Goal: Transaction & Acquisition: Subscribe to service/newsletter

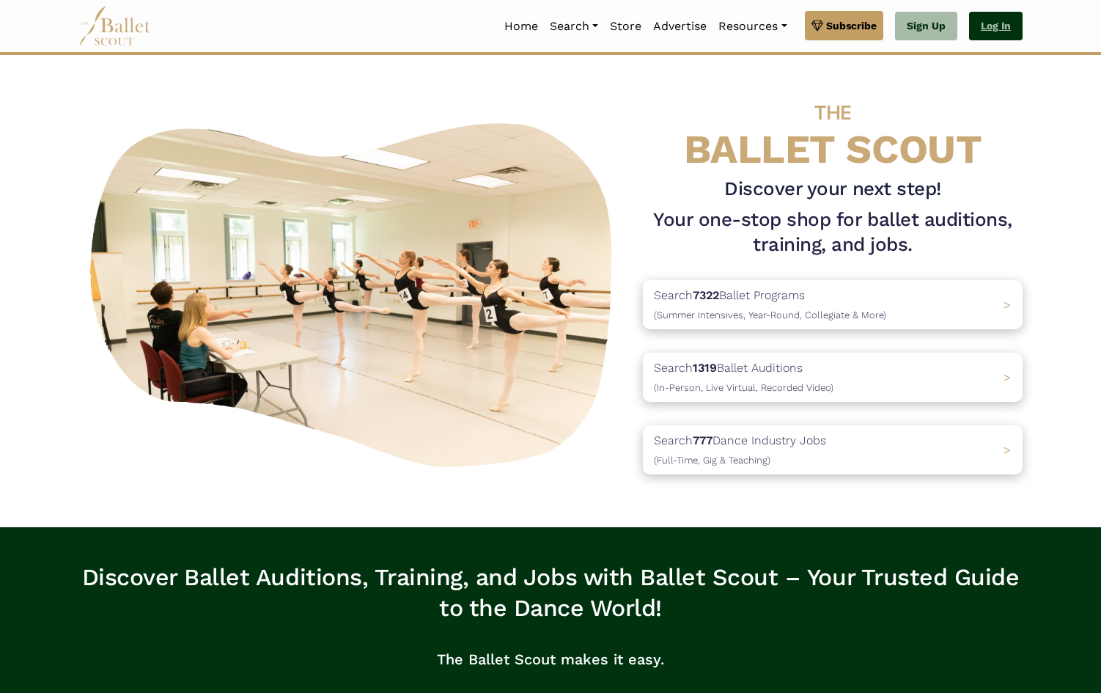
click at [995, 26] on link "Log In" at bounding box center [996, 26] width 54 height 29
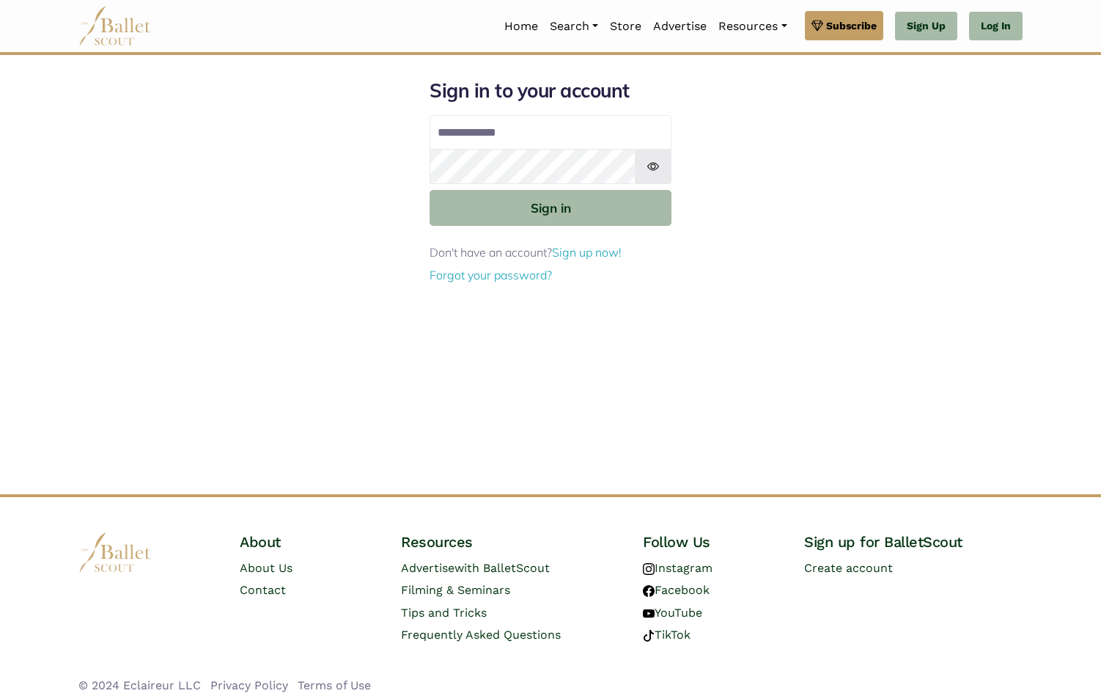
click at [602, 136] on input "Email address" at bounding box center [551, 132] width 242 height 35
type input "**********"
click at [655, 164] on img at bounding box center [653, 166] width 37 height 35
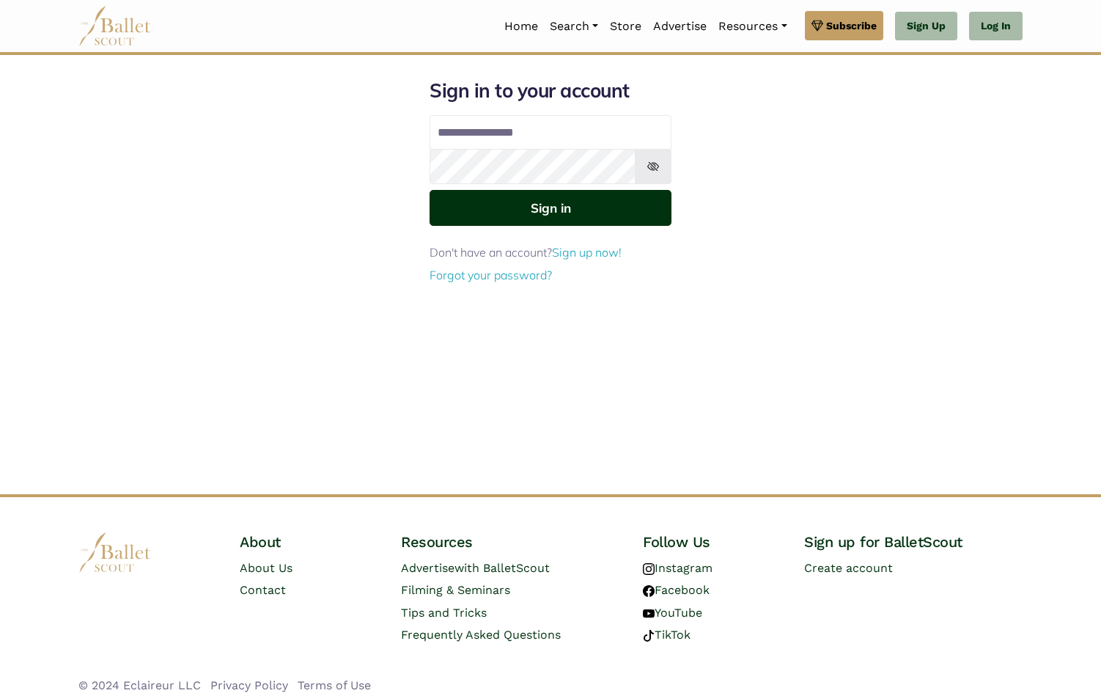
click at [564, 213] on button "Sign in" at bounding box center [551, 208] width 242 height 36
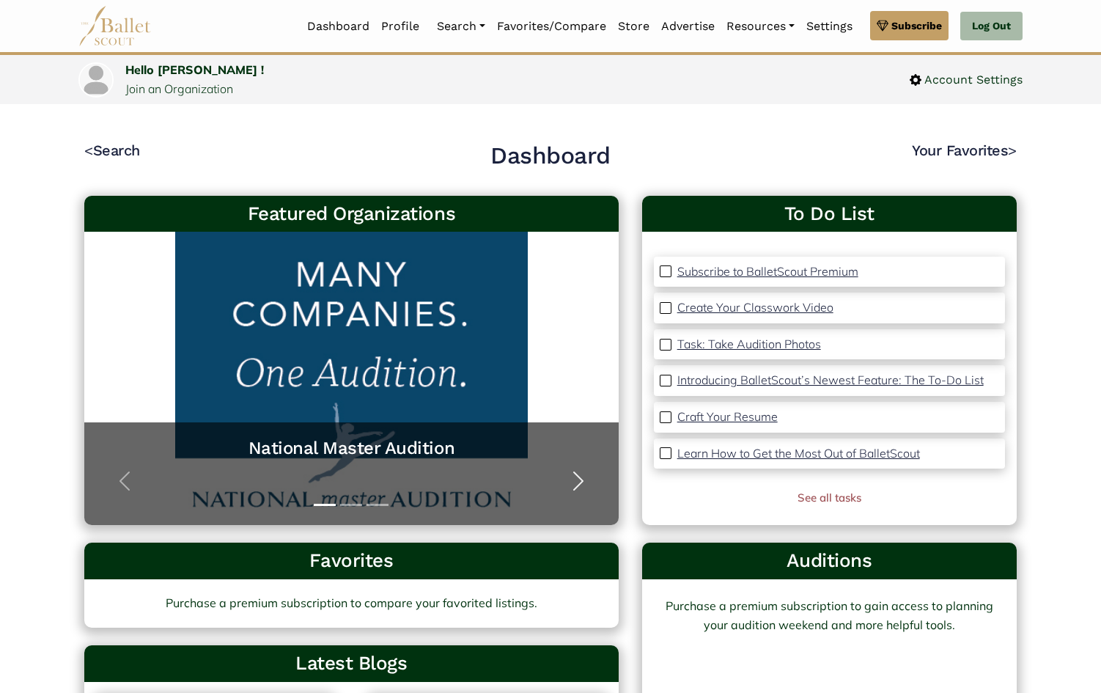
click at [572, 490] on span "button" at bounding box center [578, 480] width 23 height 23
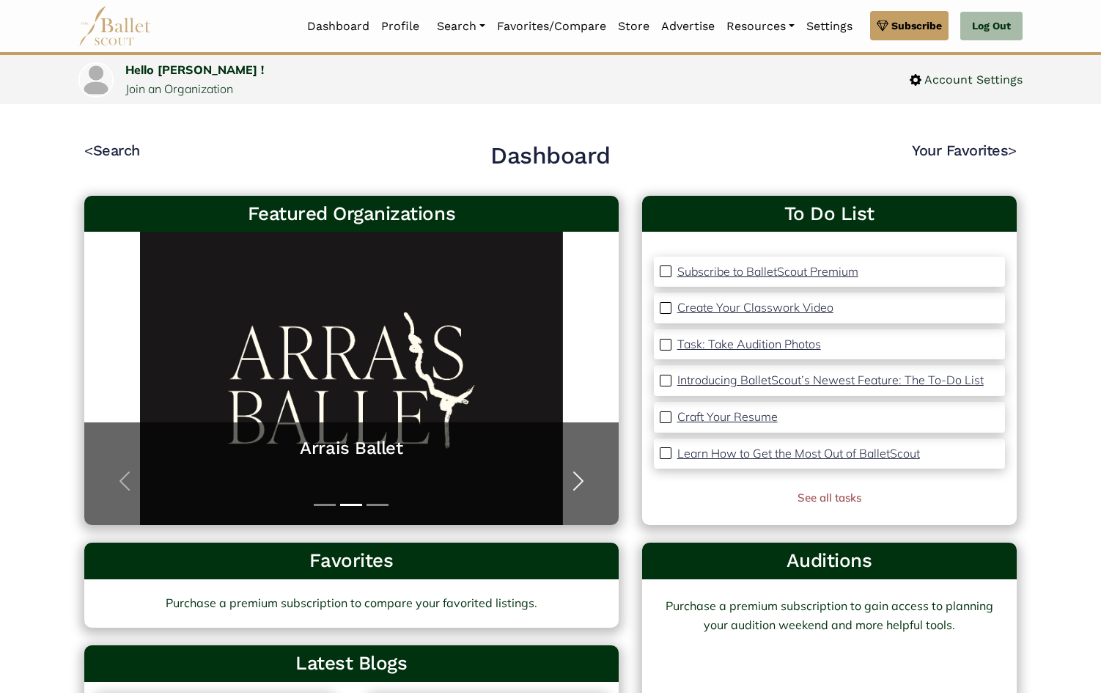
click at [572, 490] on span "button" at bounding box center [578, 480] width 23 height 23
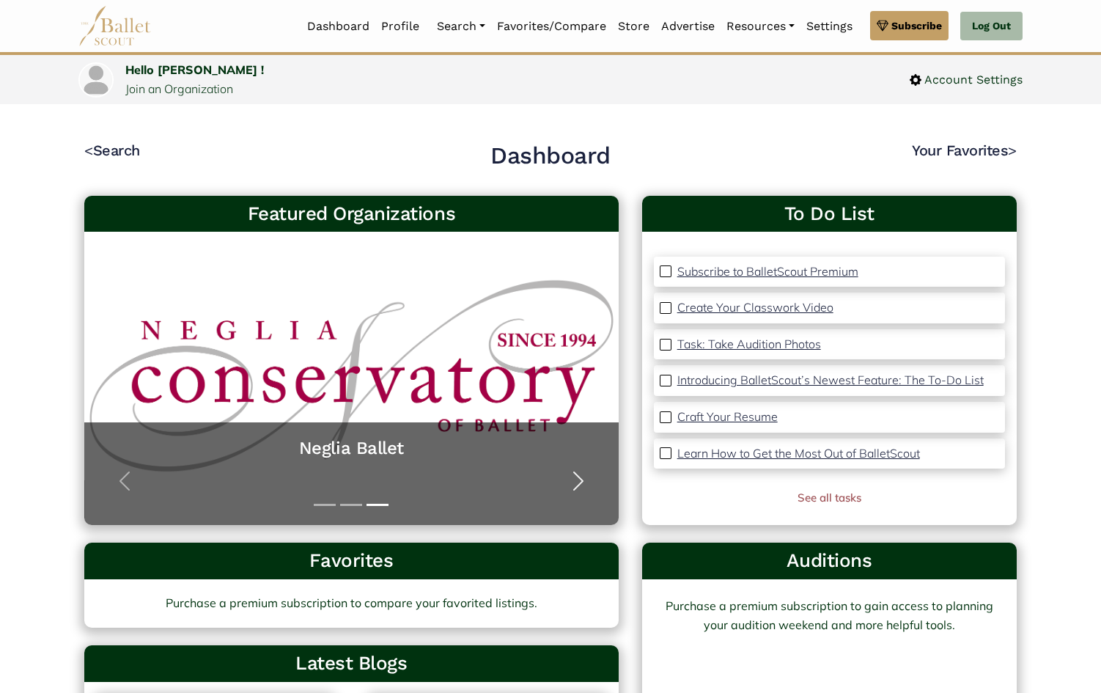
click at [572, 490] on span "button" at bounding box center [578, 480] width 23 height 23
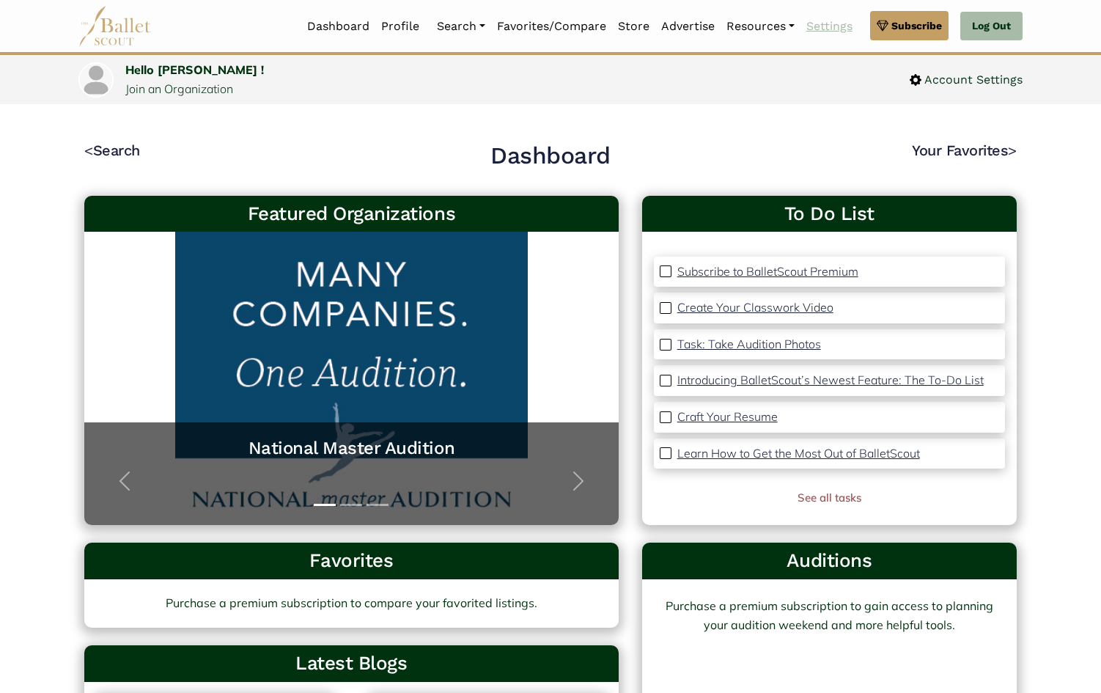
click at [833, 28] on link "Settings" at bounding box center [829, 26] width 58 height 31
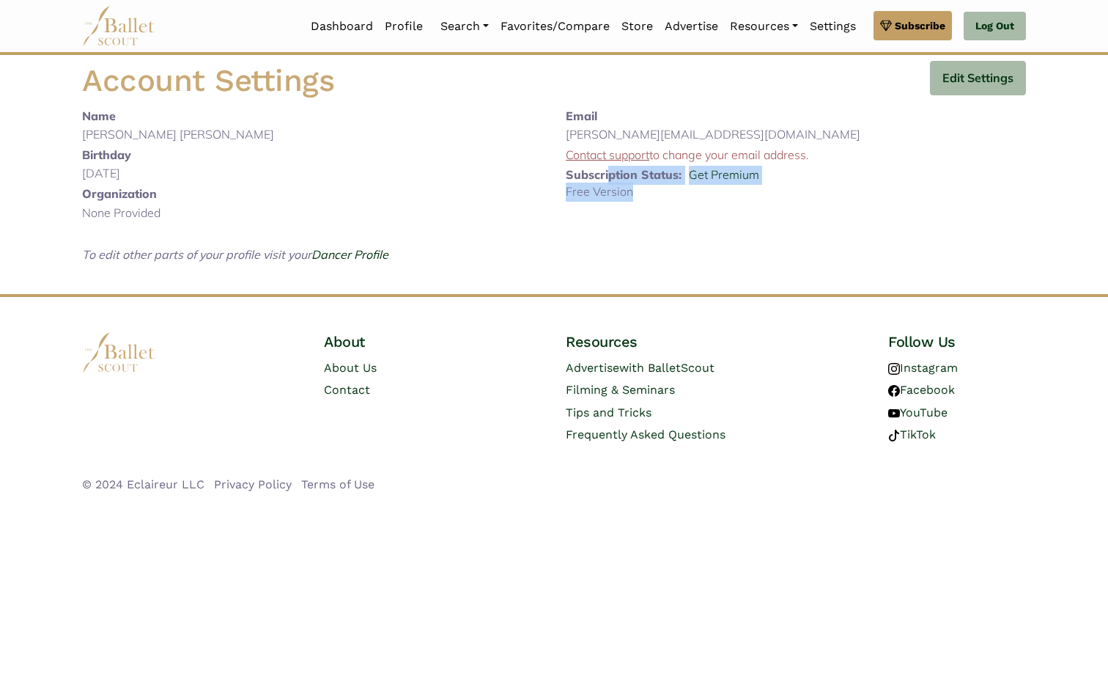
drag, startPoint x: 632, startPoint y: 189, endPoint x: 610, endPoint y: 175, distance: 26.0
click at [610, 175] on div "Email [PERSON_NAME][EMAIL_ADDRESS][DOMAIN_NAME] Contact support to change your …" at bounding box center [796, 197] width 484 height 181
click at [806, 180] on div "Subscription Status: Get Premium" at bounding box center [796, 176] width 460 height 21
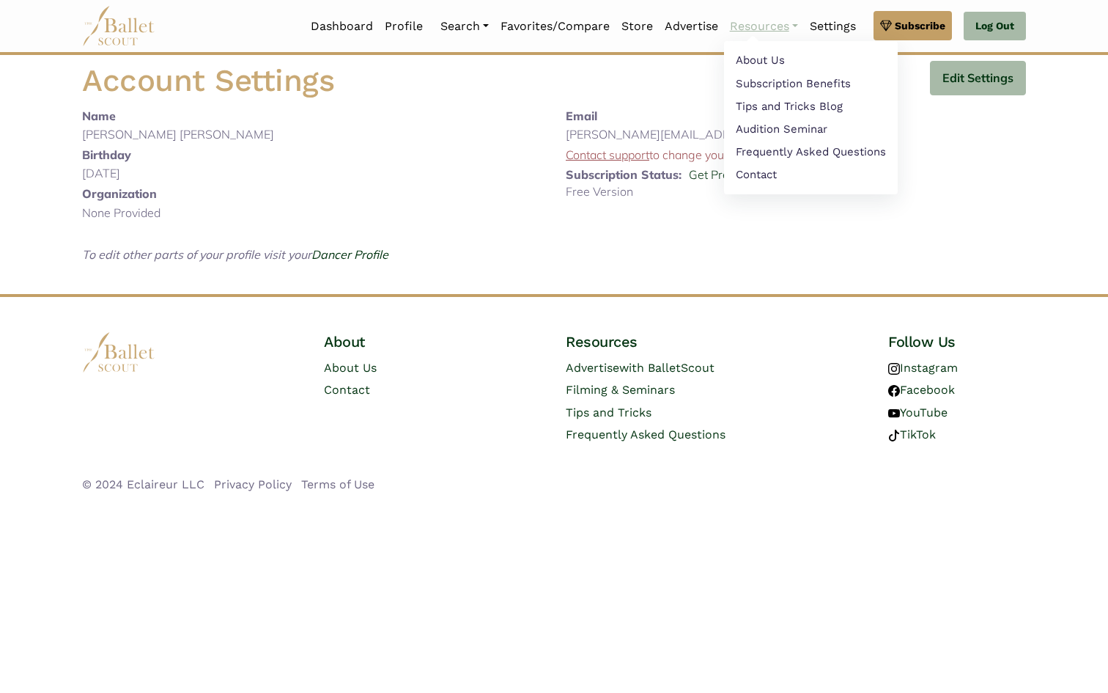
click at [755, 21] on link "Resources" at bounding box center [764, 26] width 80 height 31
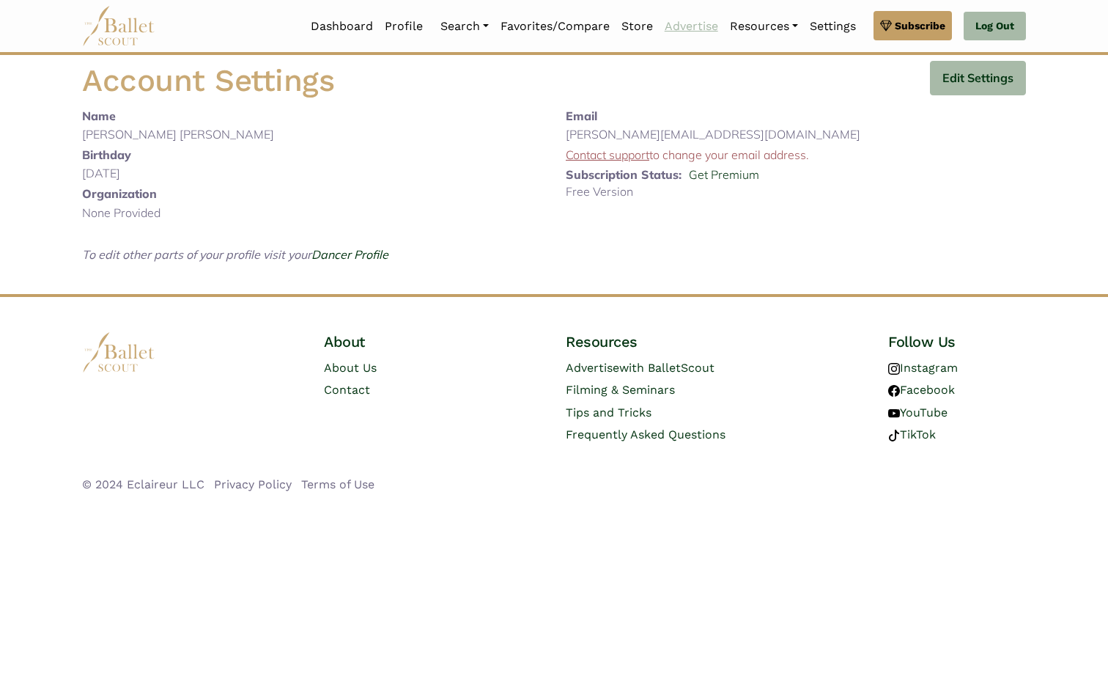
click at [674, 25] on link "Advertise" at bounding box center [691, 26] width 65 height 31
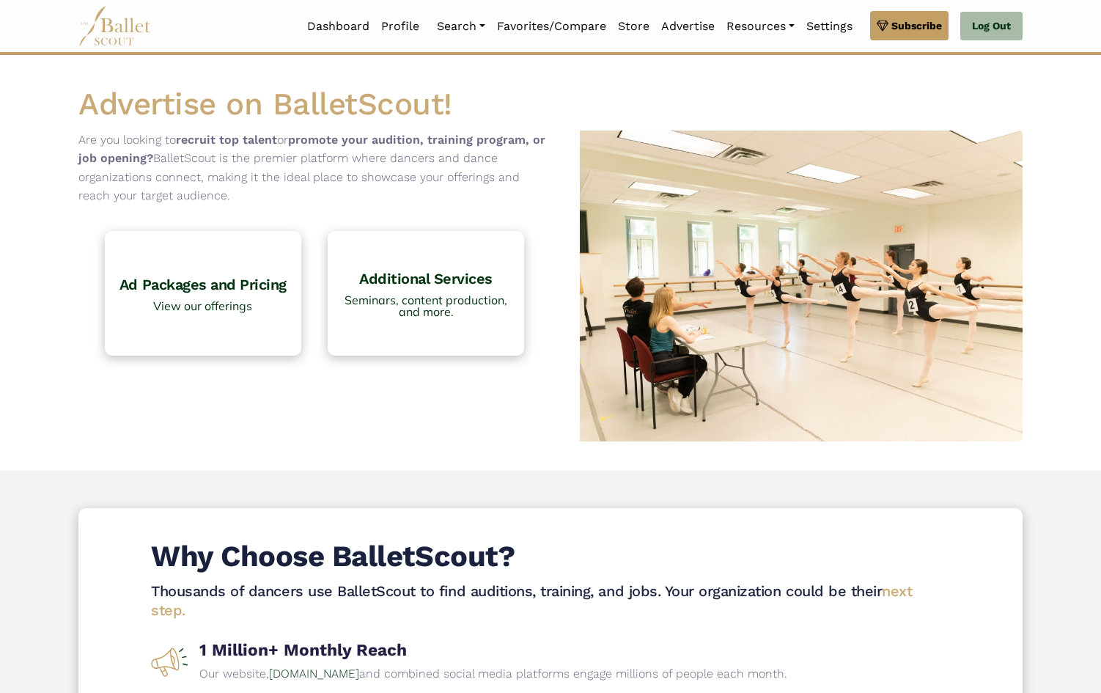
click at [635, 22] on link "Store" at bounding box center [633, 26] width 43 height 31
click at [675, 27] on link "Advertise" at bounding box center [687, 26] width 65 height 31
click at [461, 31] on link "Search" at bounding box center [461, 26] width 60 height 31
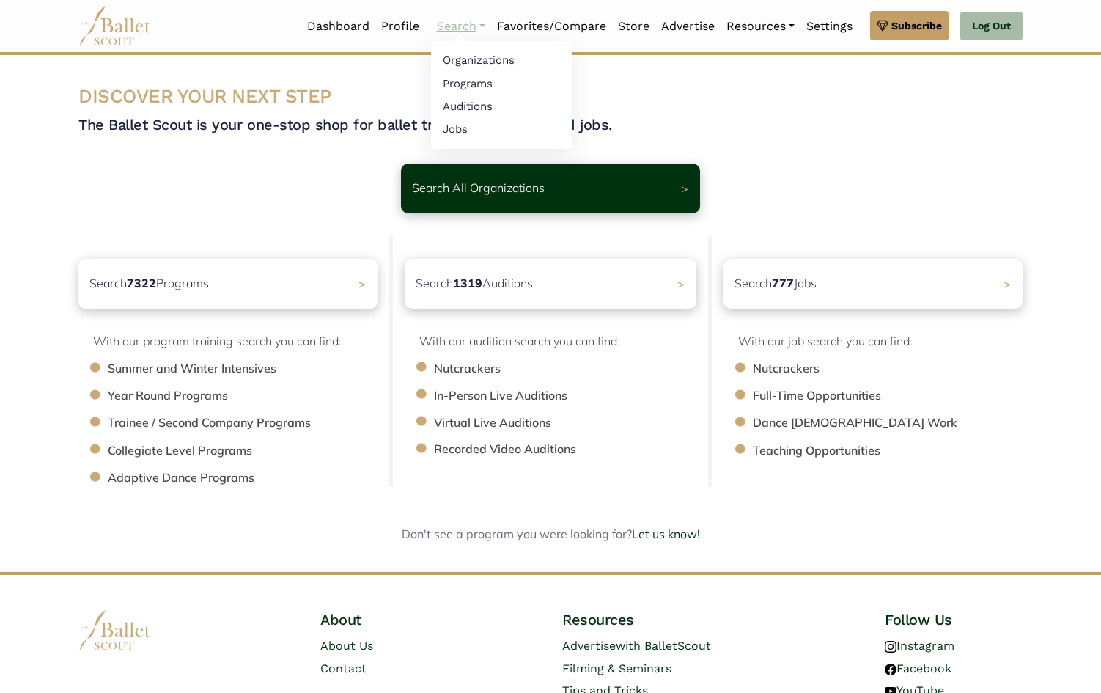
click at [457, 26] on link "Search" at bounding box center [461, 26] width 60 height 31
click at [457, 100] on link "Auditions" at bounding box center [501, 106] width 141 height 23
click at [457, 106] on link "Auditions" at bounding box center [501, 106] width 141 height 23
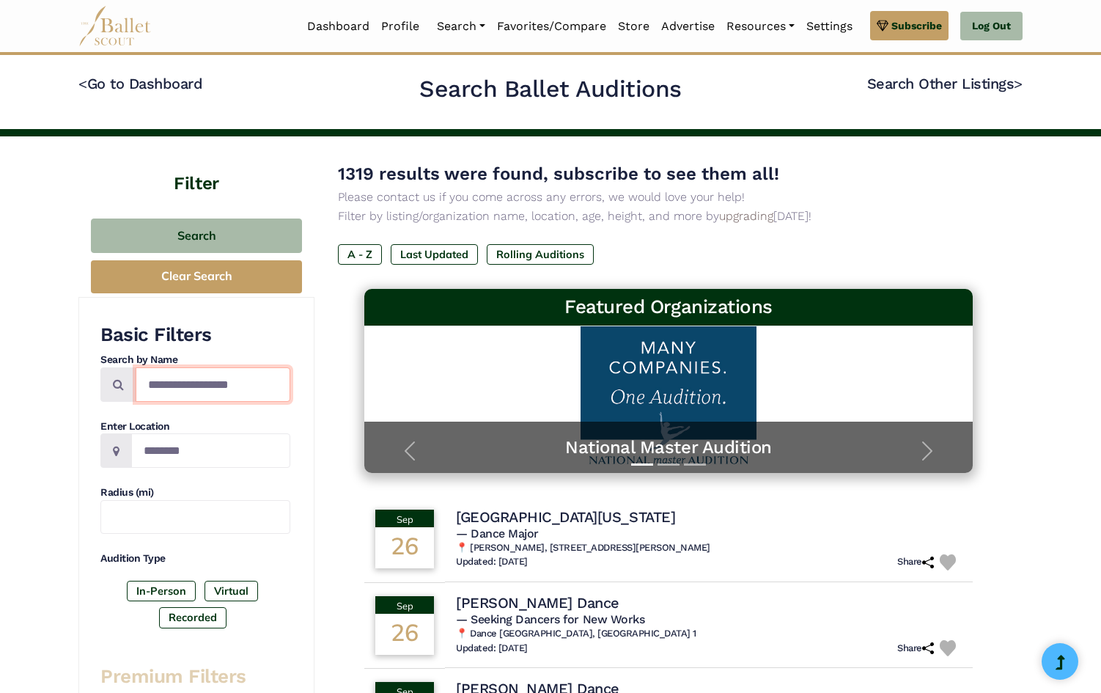
click at [220, 380] on input "Search by names..." at bounding box center [213, 384] width 155 height 34
click at [187, 465] on input "Location" at bounding box center [210, 450] width 159 height 34
type input "*"
type input "*******"
click at [182, 520] on input "text" at bounding box center [195, 517] width 190 height 34
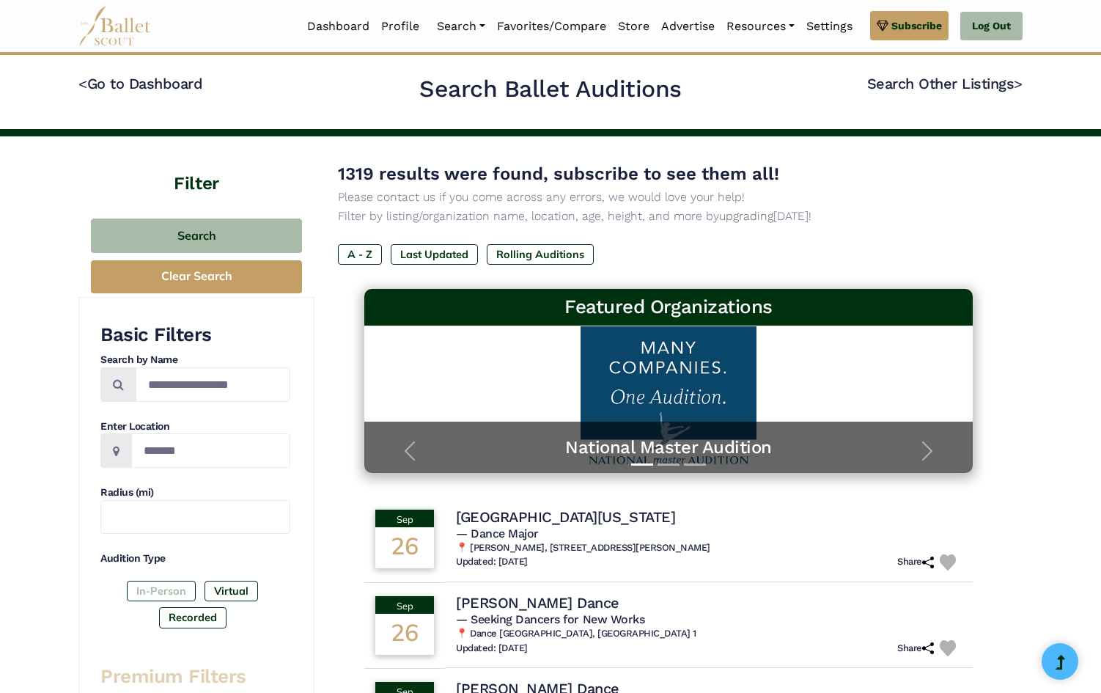
click at [166, 593] on label "In-Person" at bounding box center [161, 590] width 69 height 21
click at [203, 377] on input "Search by names..." at bounding box center [213, 384] width 155 height 34
type input "*"
type input "*********"
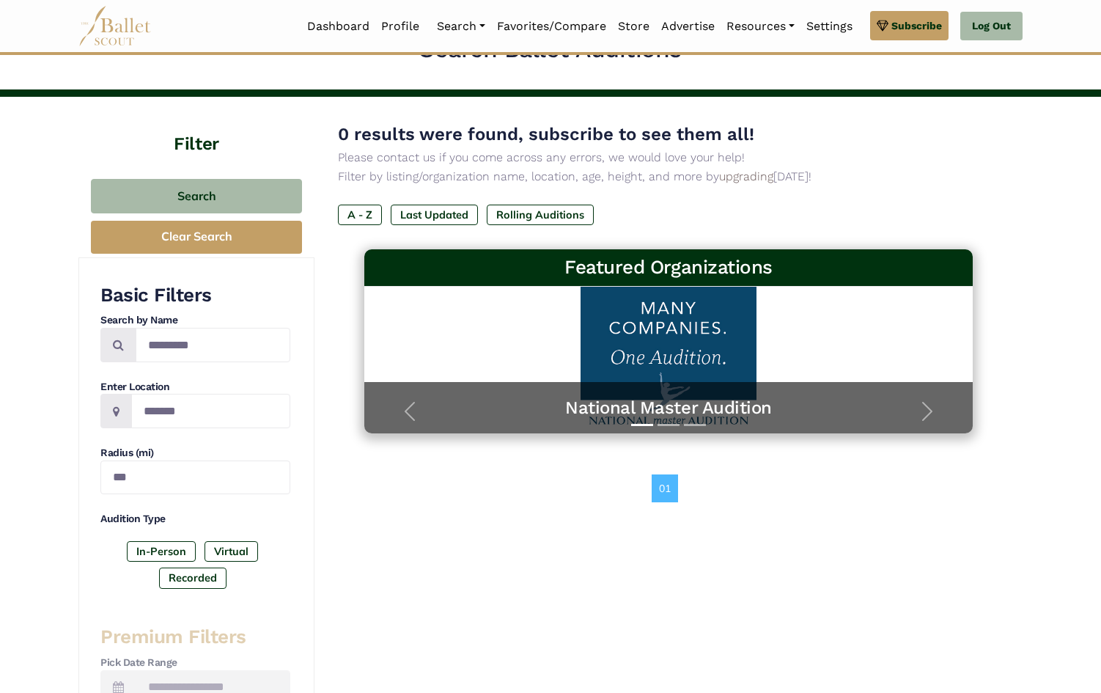
scroll to position [48, 0]
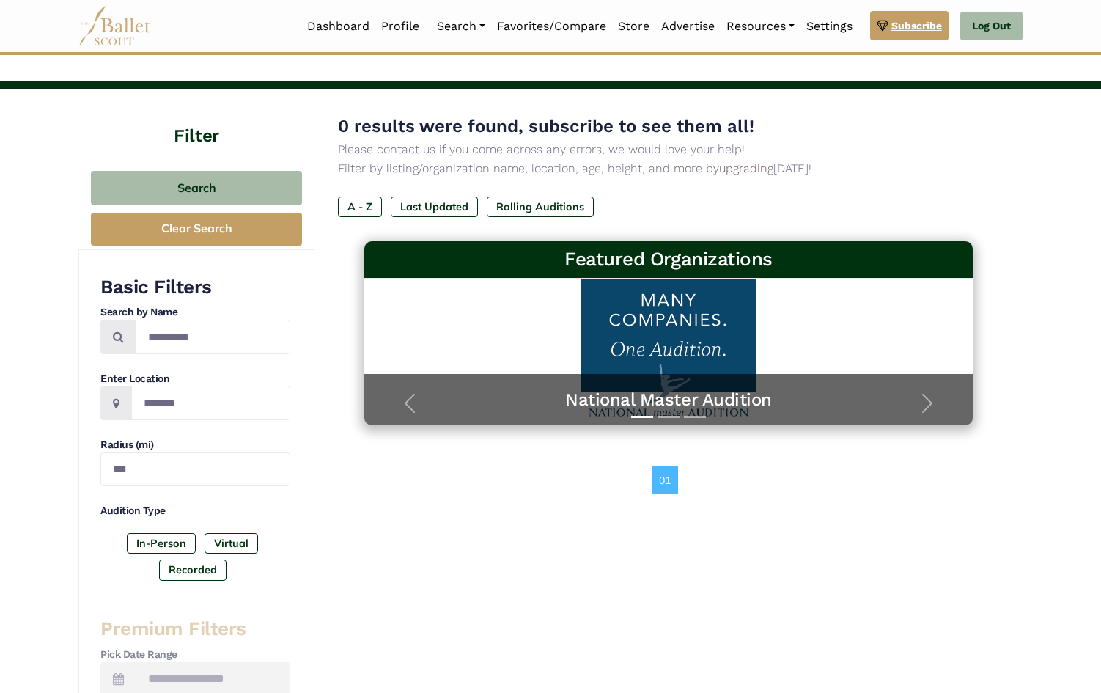
click at [904, 26] on span "Subscribe" at bounding box center [916, 26] width 51 height 16
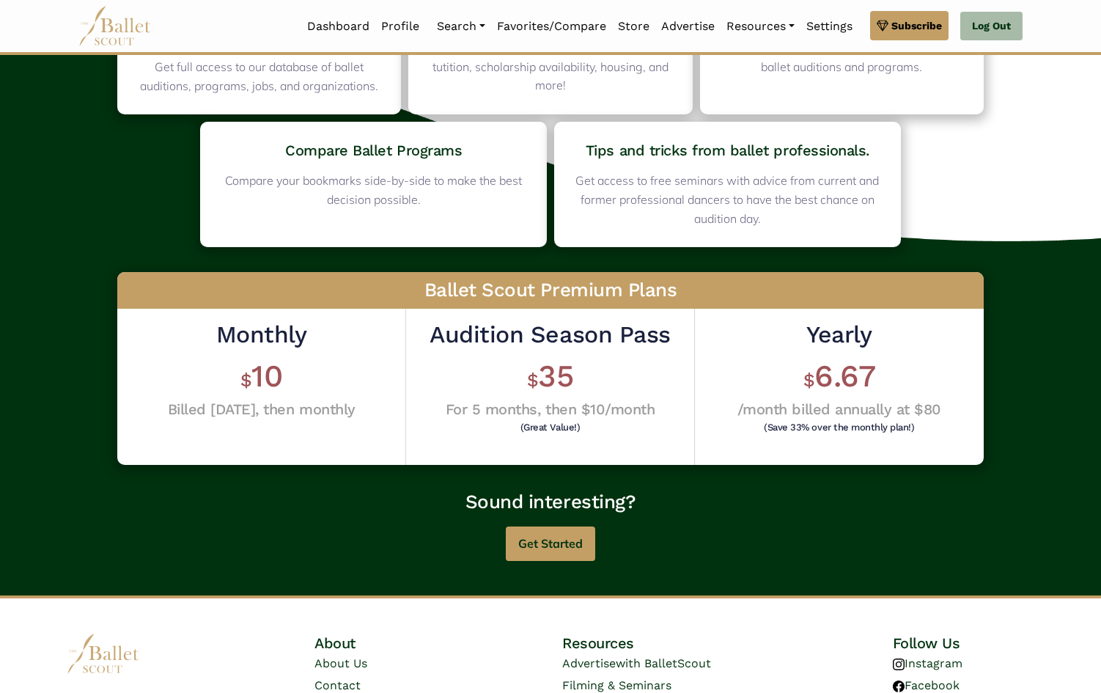
scroll to position [202, 0]
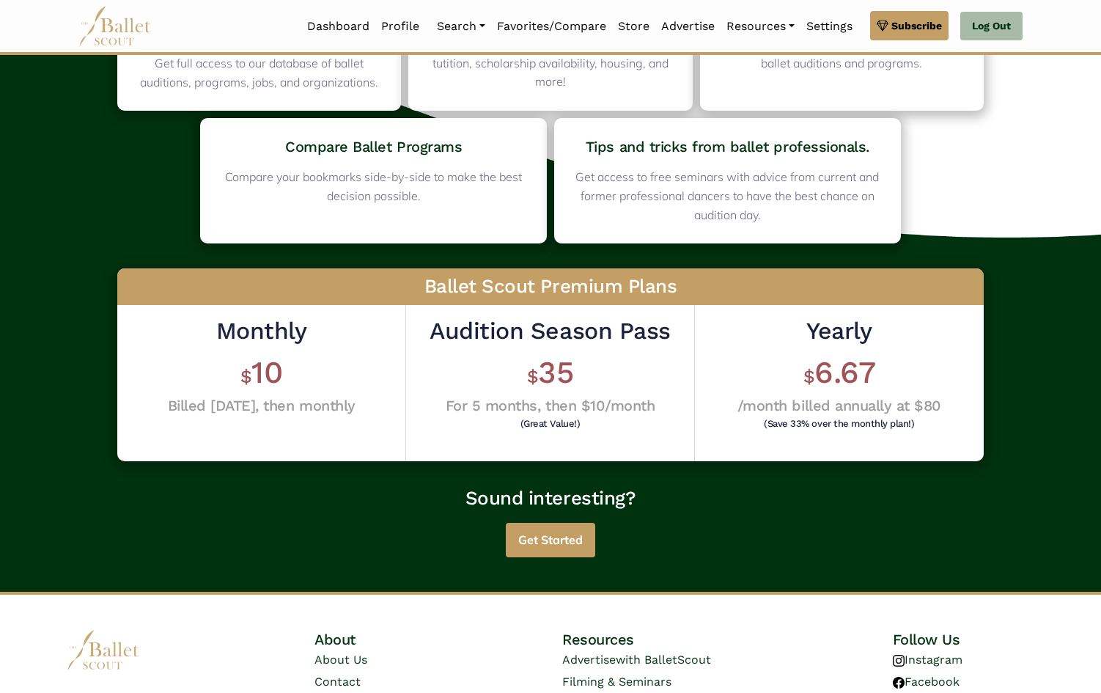
click at [552, 530] on button "Get Started" at bounding box center [550, 540] width 89 height 34
